Goal: Task Accomplishment & Management: Complete application form

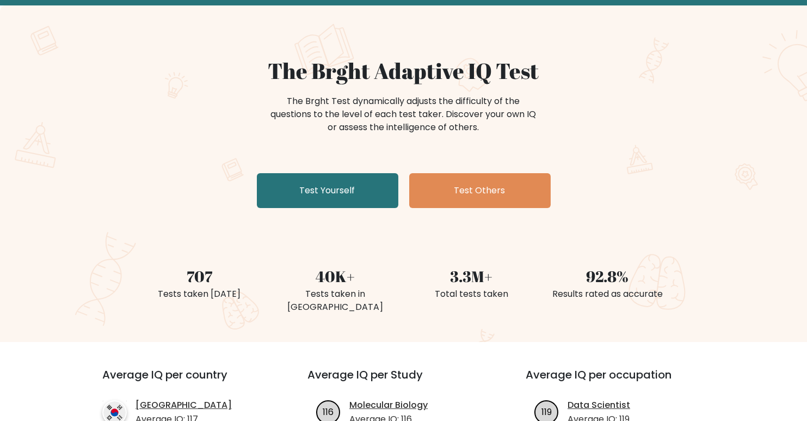
scroll to position [109, 0]
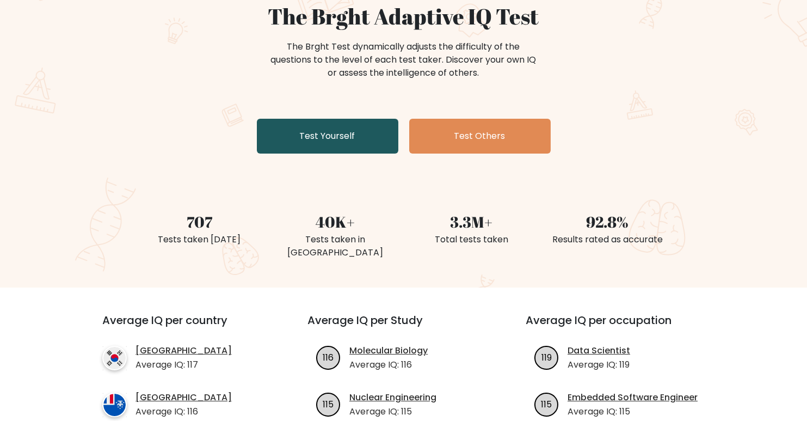
click at [348, 153] on link "Test Yourself" at bounding box center [327, 136] width 141 height 35
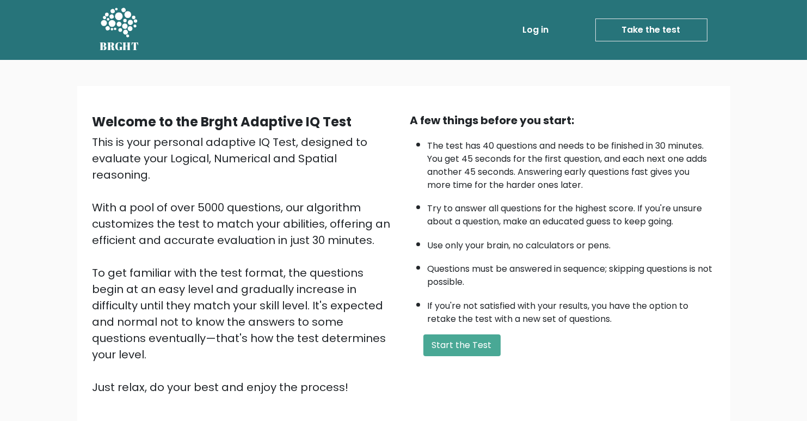
scroll to position [163, 0]
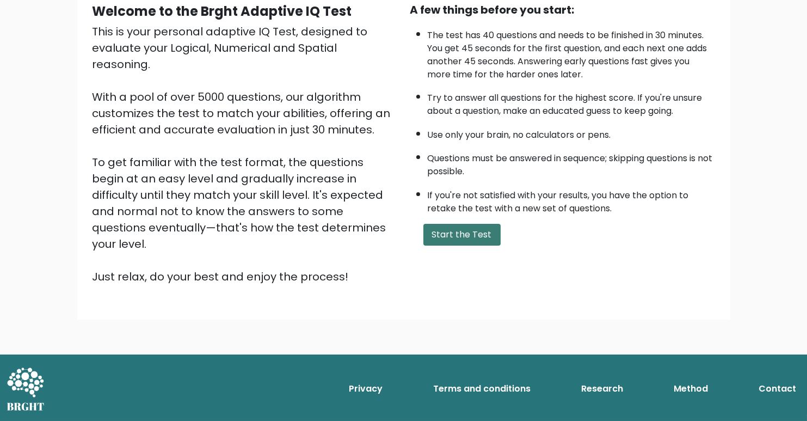
click at [447, 245] on button "Start the Test" at bounding box center [461, 235] width 77 height 22
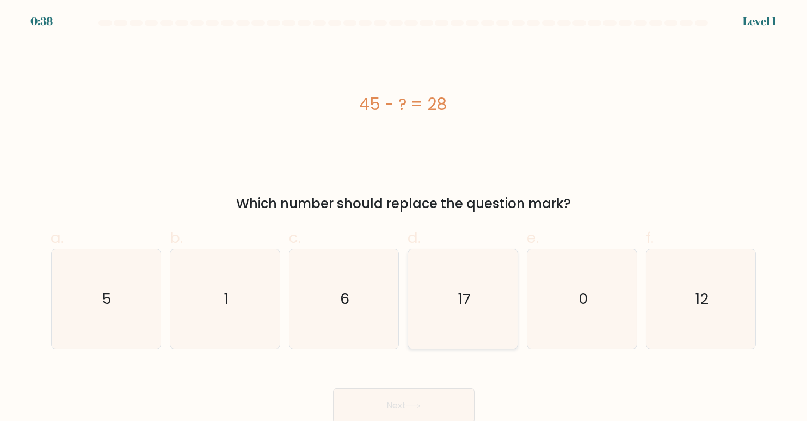
click at [470, 309] on text "17" at bounding box center [464, 298] width 13 height 21
click at [404, 218] on input "d. 17" at bounding box center [404, 214] width 1 height 7
radio input "true"
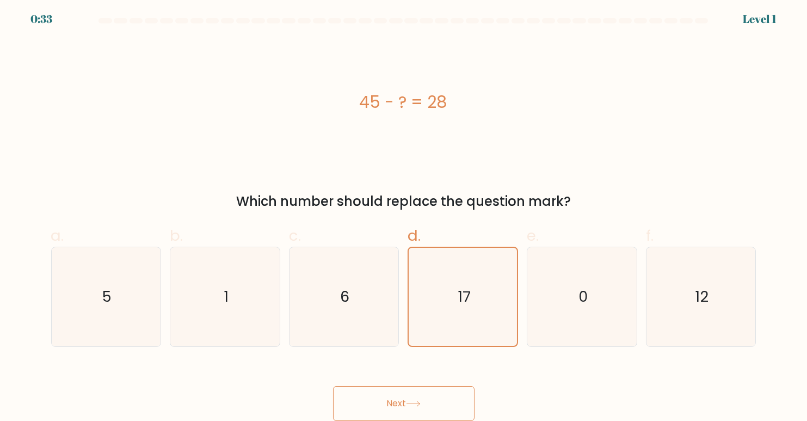
click at [399, 391] on button "Next" at bounding box center [403, 403] width 141 height 35
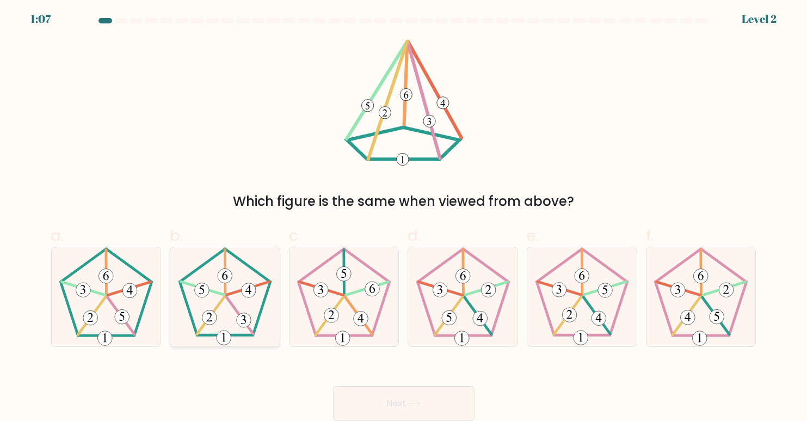
click at [229, 282] on 338 at bounding box center [247, 288] width 43 height 13
click at [404, 216] on input "b." at bounding box center [404, 211] width 1 height 7
radio input "true"
click at [435, 393] on button "Next" at bounding box center [403, 403] width 141 height 35
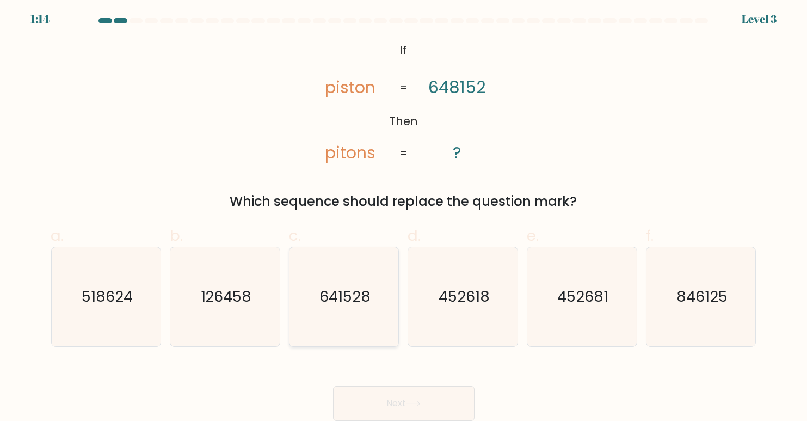
click at [337, 292] on text "641528" at bounding box center [344, 296] width 51 height 21
click at [404, 216] on input "c. 641528" at bounding box center [404, 211] width 1 height 7
radio input "true"
click at [370, 404] on button "Next" at bounding box center [403, 403] width 141 height 35
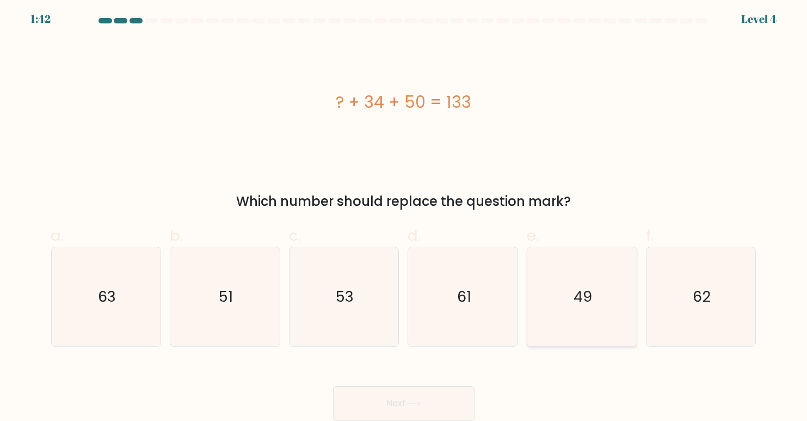
click at [588, 304] on icon "49" at bounding box center [582, 296] width 99 height 99
click at [404, 216] on input "e. 49" at bounding box center [404, 211] width 1 height 7
radio input "true"
click at [422, 397] on button "Next" at bounding box center [403, 403] width 141 height 35
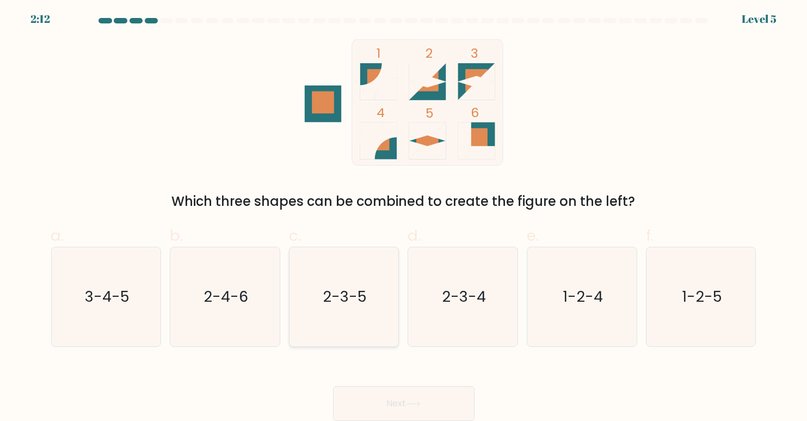
click at [351, 286] on text "2-3-5" at bounding box center [345, 296] width 44 height 21
click at [404, 216] on input "c. 2-3-5" at bounding box center [404, 211] width 1 height 7
radio input "true"
click at [403, 393] on button "Next" at bounding box center [403, 403] width 141 height 35
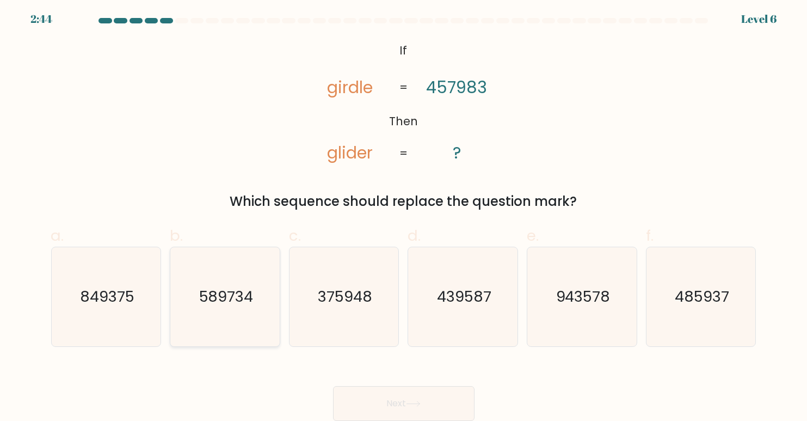
click at [227, 297] on icon "589734" at bounding box center [225, 296] width 99 height 99
click at [404, 216] on input "b. 589734" at bounding box center [404, 211] width 1 height 7
radio input "true"
click at [397, 399] on button "Next" at bounding box center [403, 403] width 141 height 35
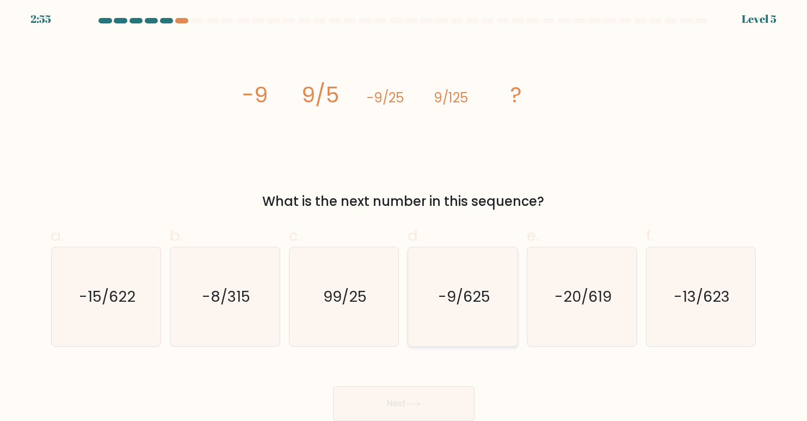
click at [466, 287] on text "-9/625" at bounding box center [464, 296] width 52 height 21
click at [404, 216] on input "d. -9/625" at bounding box center [404, 211] width 1 height 7
radio input "true"
click at [413, 408] on button "Next" at bounding box center [403, 403] width 141 height 35
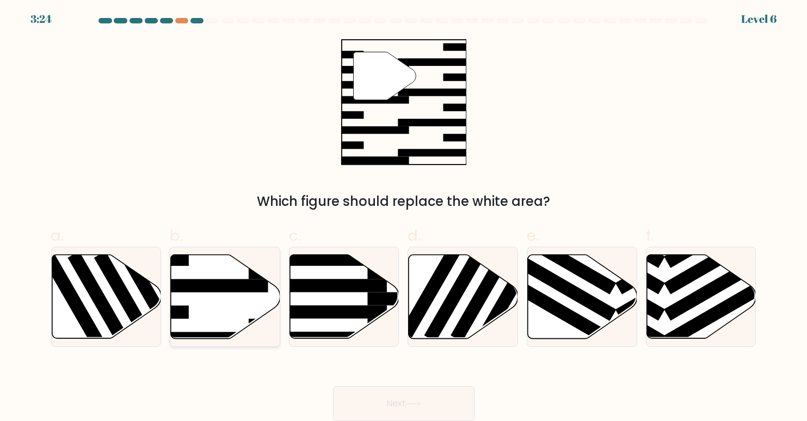
click at [207, 279] on rect at bounding box center [208, 285] width 119 height 13
click at [404, 216] on input "b." at bounding box center [404, 211] width 1 height 7
radio input "true"
click at [421, 399] on button "Next" at bounding box center [403, 403] width 141 height 35
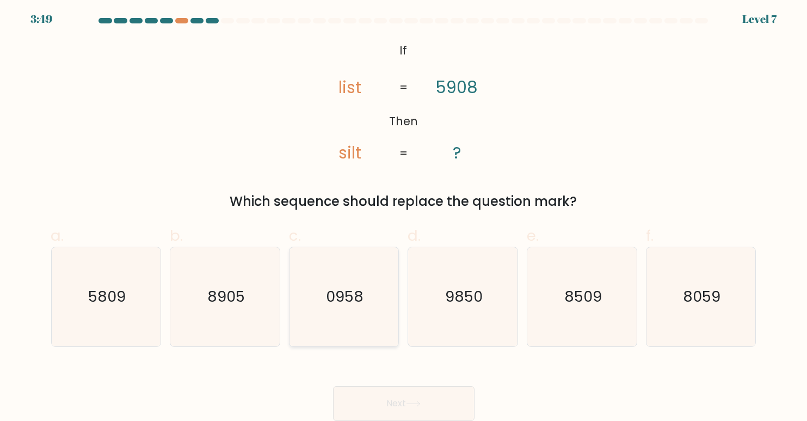
click at [356, 290] on text "0958" at bounding box center [345, 296] width 38 height 21
click at [404, 216] on input "c. 0958" at bounding box center [404, 211] width 1 height 7
radio input "true"
click at [383, 402] on button "Next" at bounding box center [403, 403] width 141 height 35
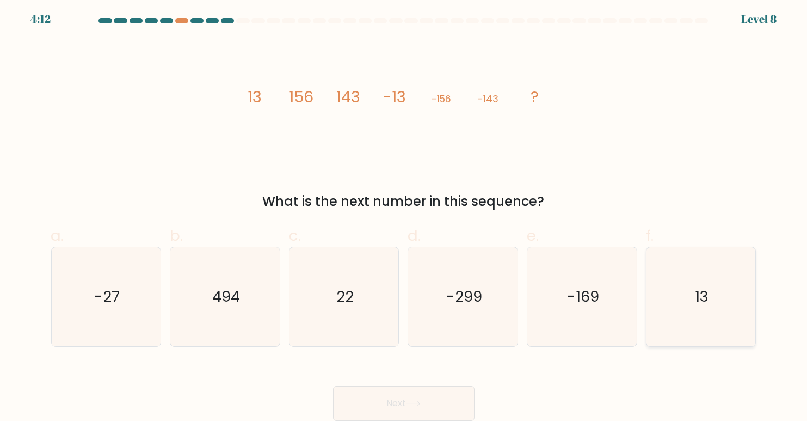
click at [691, 281] on icon "13" at bounding box center [700, 296] width 99 height 99
click at [404, 216] on input "f. 13" at bounding box center [404, 211] width 1 height 7
radio input "true"
click at [440, 397] on button "Next" at bounding box center [403, 403] width 141 height 35
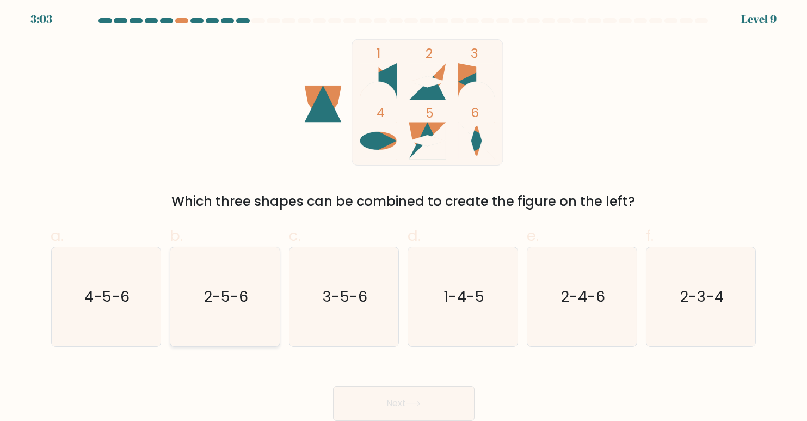
click at [228, 286] on text "2-5-6" at bounding box center [226, 296] width 45 height 21
click at [404, 216] on input "b. 2-5-6" at bounding box center [404, 211] width 1 height 7
radio input "true"
click at [372, 393] on button "Next" at bounding box center [403, 403] width 141 height 35
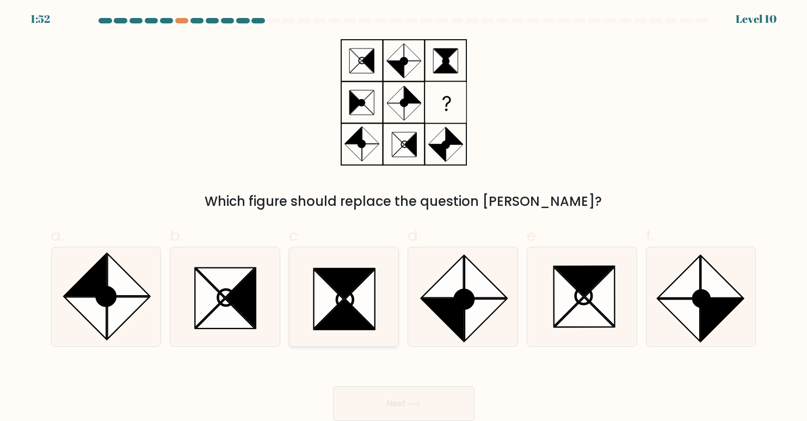
click at [343, 281] on icon at bounding box center [344, 282] width 59 height 29
click at [404, 216] on input "c." at bounding box center [404, 211] width 1 height 7
radio input "true"
click at [387, 401] on button "Next" at bounding box center [403, 403] width 141 height 35
